Goal: Transaction & Acquisition: Download file/media

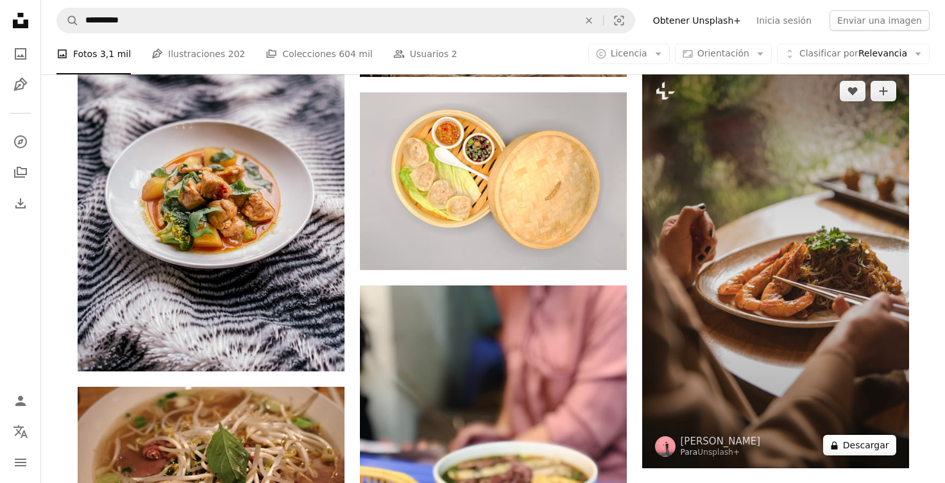
scroll to position [16067, 0]
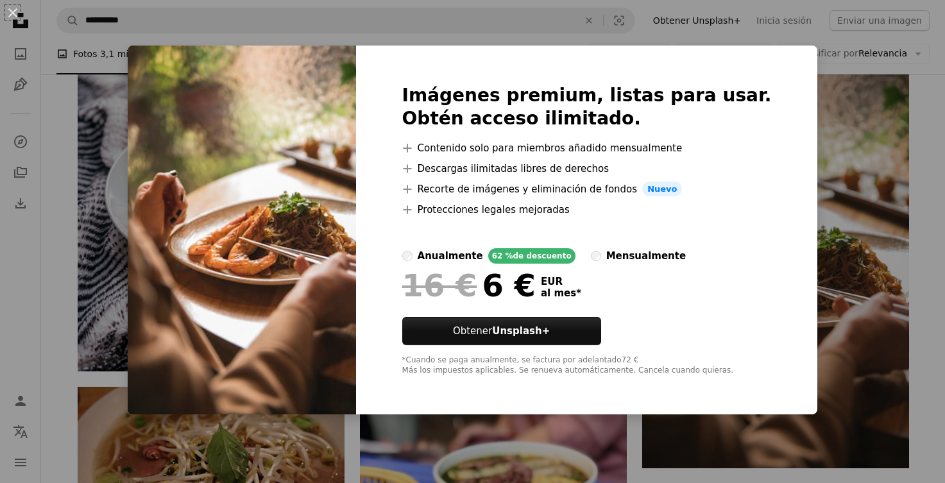
click at [920, 136] on div "An X shape Imágenes premium, listas para usar. Obtén acceso ilimitado. A plus s…" at bounding box center [472, 241] width 945 height 483
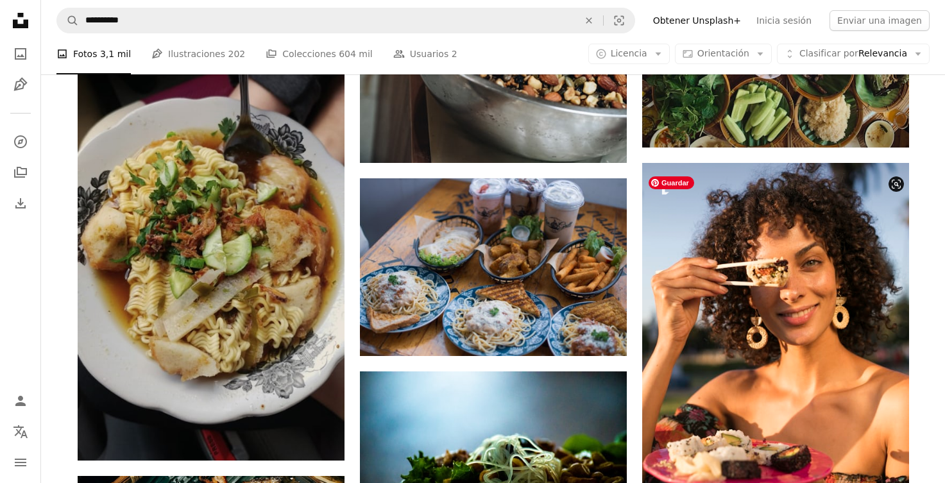
scroll to position [106699, 0]
